Goal: Transaction & Acquisition: Download file/media

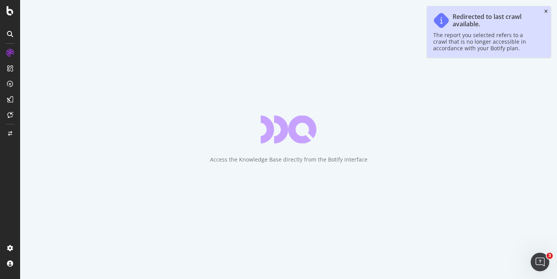
click at [544, 12] on icon "close toast" at bounding box center [545, 11] width 3 height 5
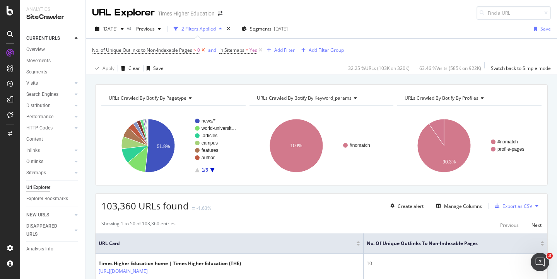
click at [205, 51] on icon at bounding box center [203, 50] width 7 height 8
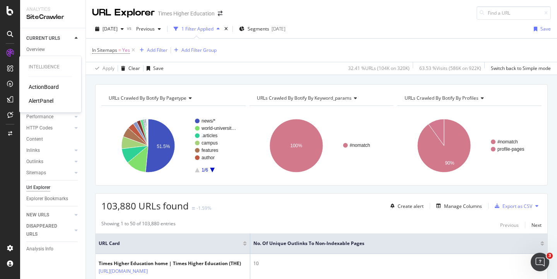
click at [38, 102] on div "AlertPanel" at bounding box center [41, 101] width 25 height 8
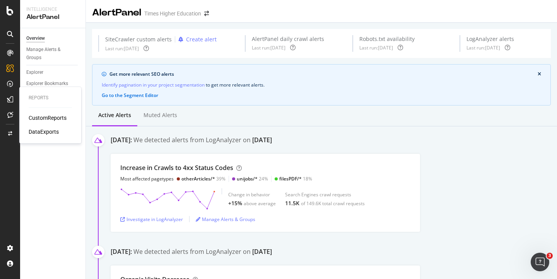
click at [39, 133] on div "DataExports" at bounding box center [44, 132] width 30 height 8
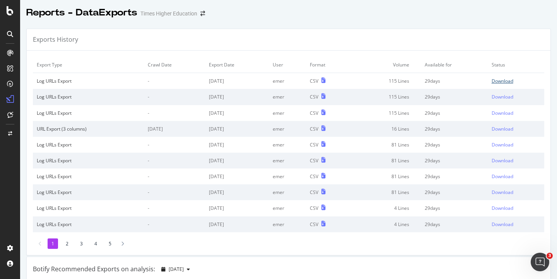
click at [491, 79] on div "Download" at bounding box center [502, 81] width 22 height 7
